Goal: Navigation & Orientation: Find specific page/section

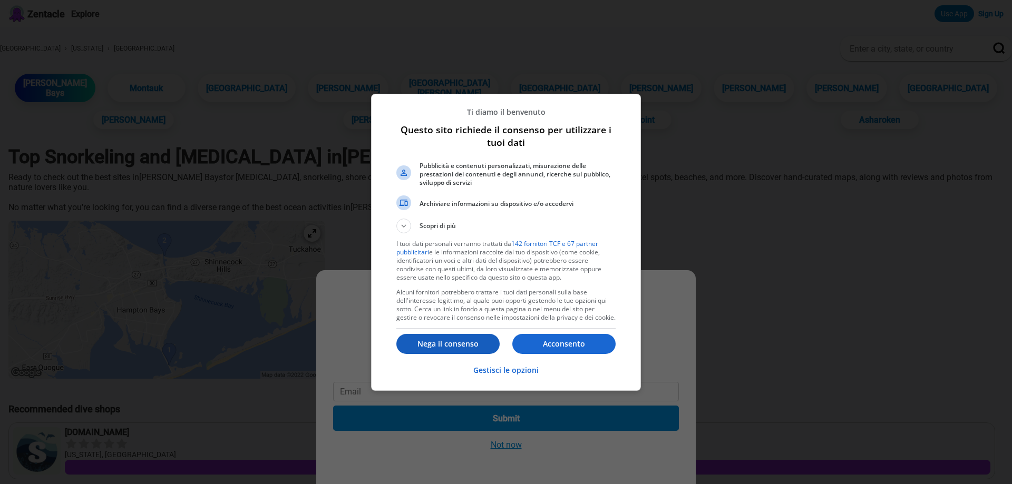
click at [455, 346] on p "Nega il consenso" at bounding box center [447, 344] width 103 height 11
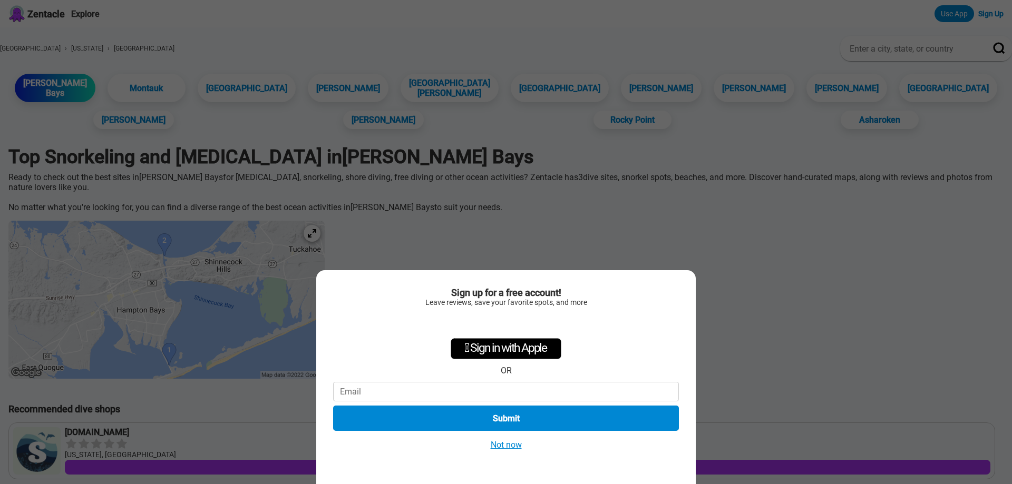
click at [518, 442] on button "Not now" at bounding box center [506, 445] width 37 height 11
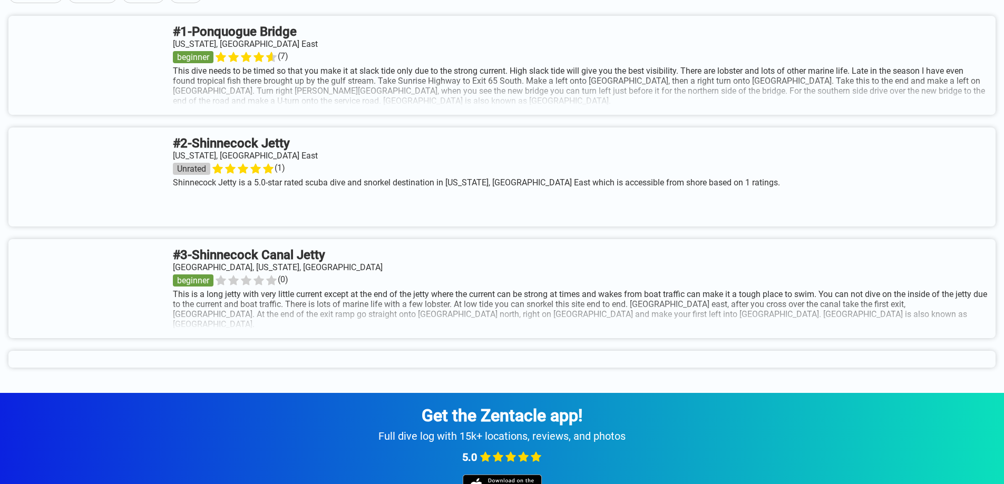
scroll to position [548, 0]
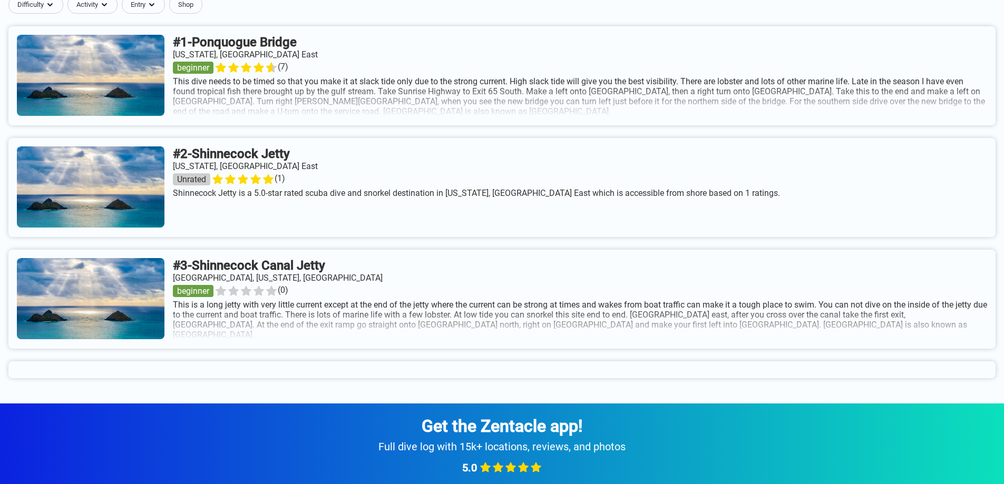
click at [297, 63] on link at bounding box center [501, 75] width 987 height 99
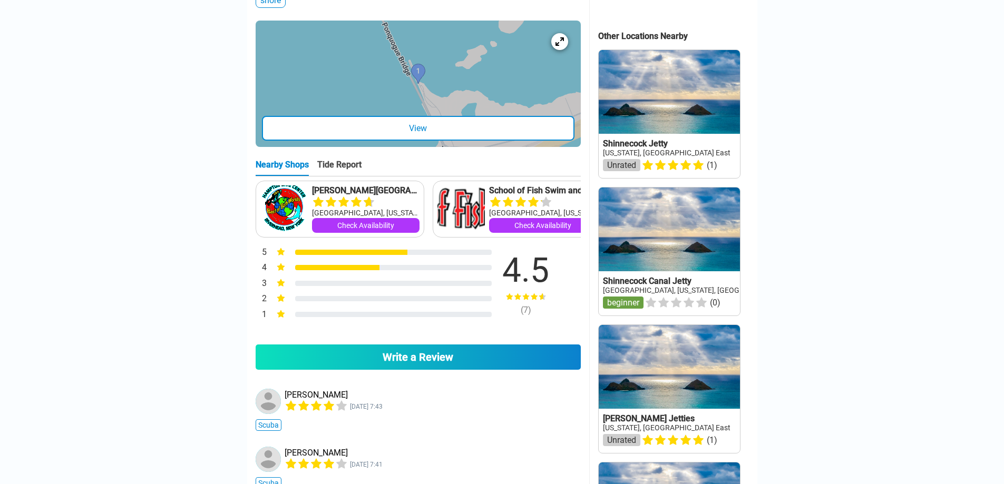
scroll to position [485, 0]
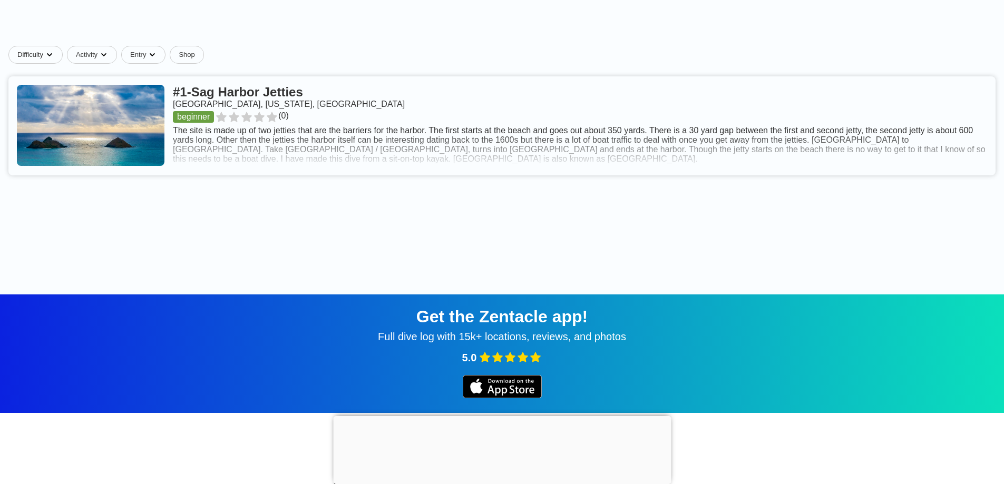
scroll to position [505, 0]
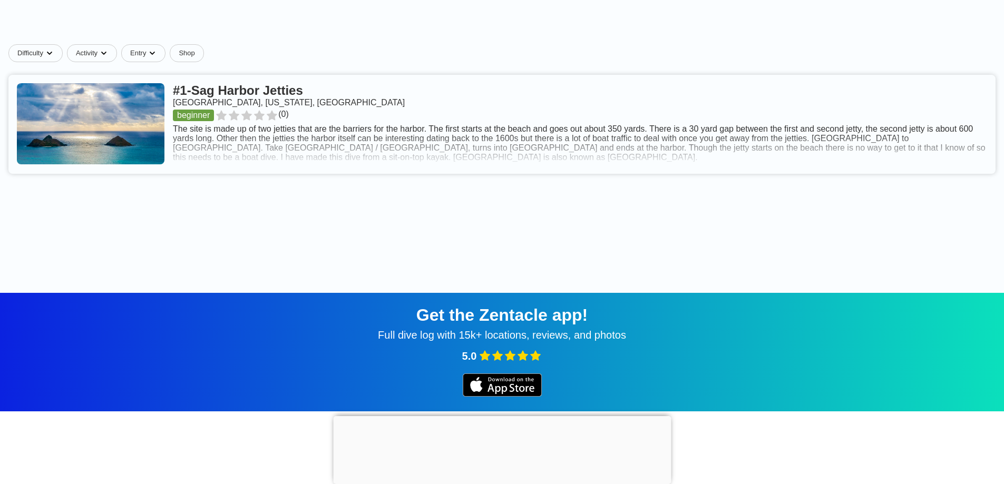
click at [333, 110] on link at bounding box center [501, 124] width 987 height 99
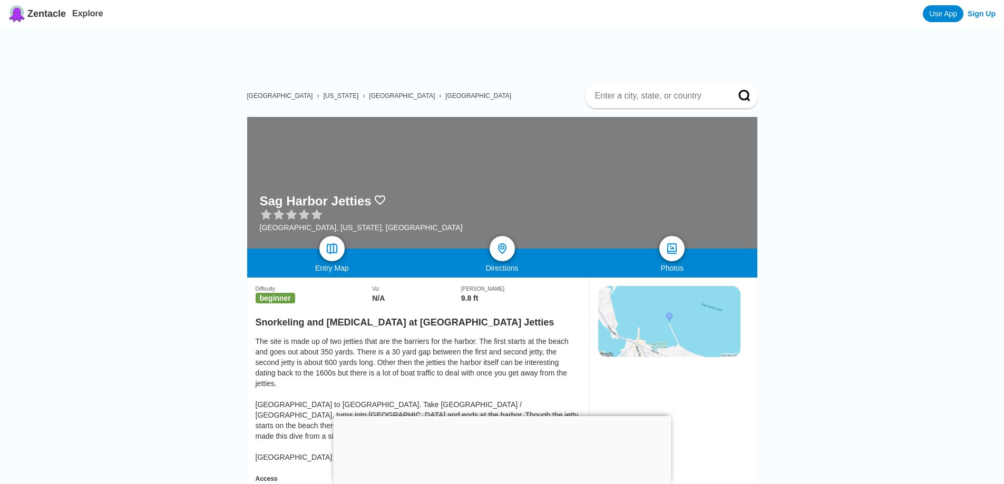
click at [503, 416] on div at bounding box center [502, 416] width 338 height 0
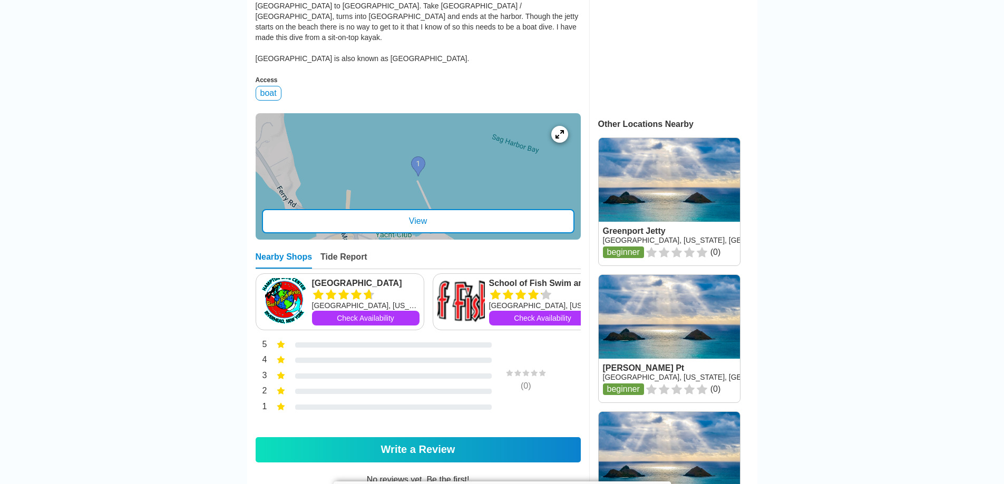
scroll to position [349, 0]
